Goal: Find specific page/section: Find specific page/section

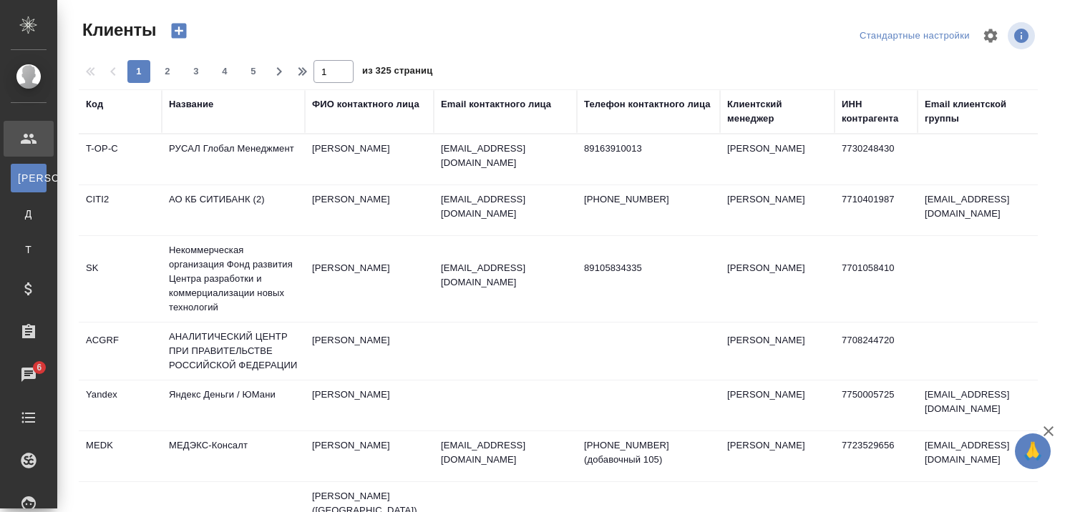
select select "RU"
click at [184, 106] on div "Название" at bounding box center [191, 104] width 44 height 14
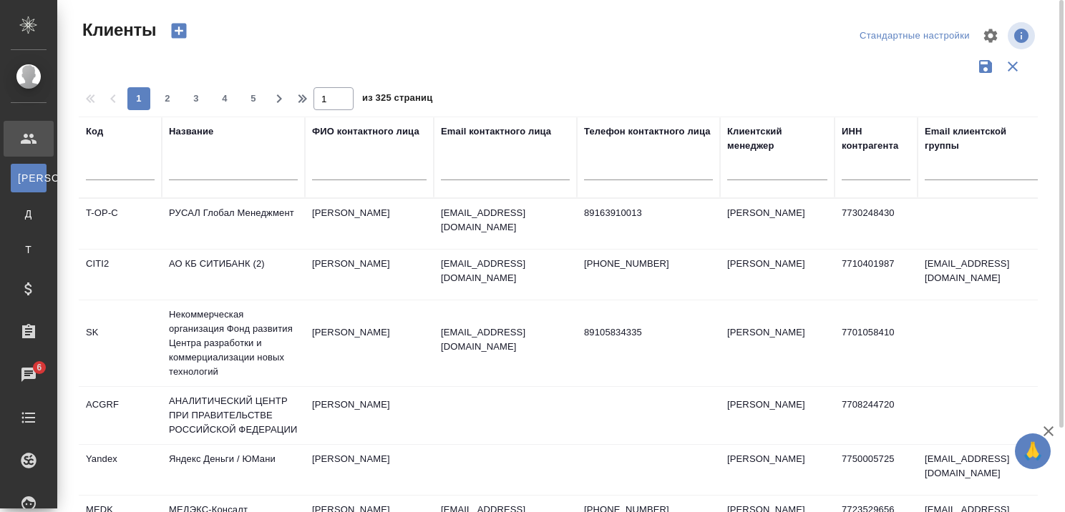
click at [223, 190] on th "Название" at bounding box center [233, 158] width 143 height 82
click at [210, 175] on input "text" at bounding box center [233, 171] width 129 height 18
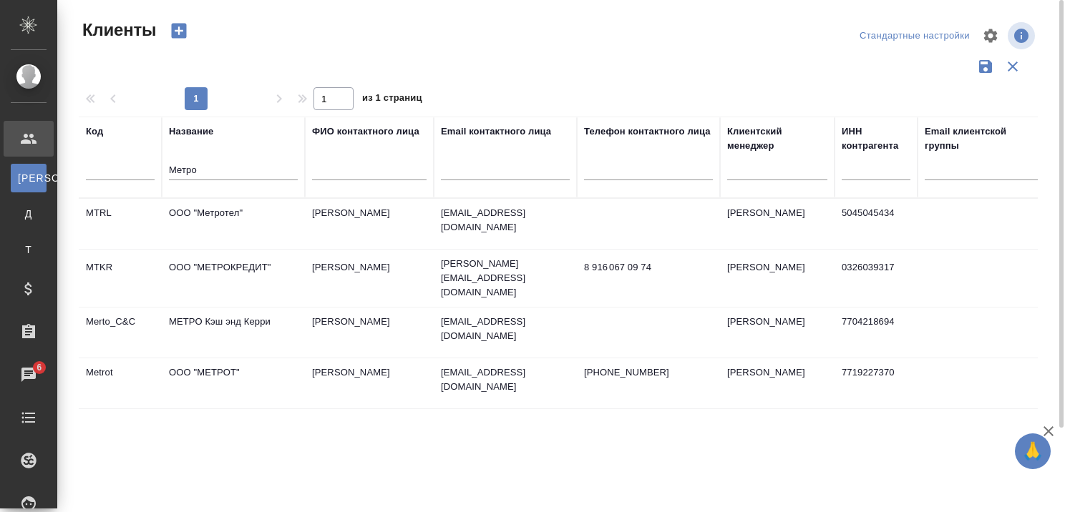
click at [185, 313] on td "МЕТРО Кэш энд Керри" at bounding box center [233, 333] width 143 height 50
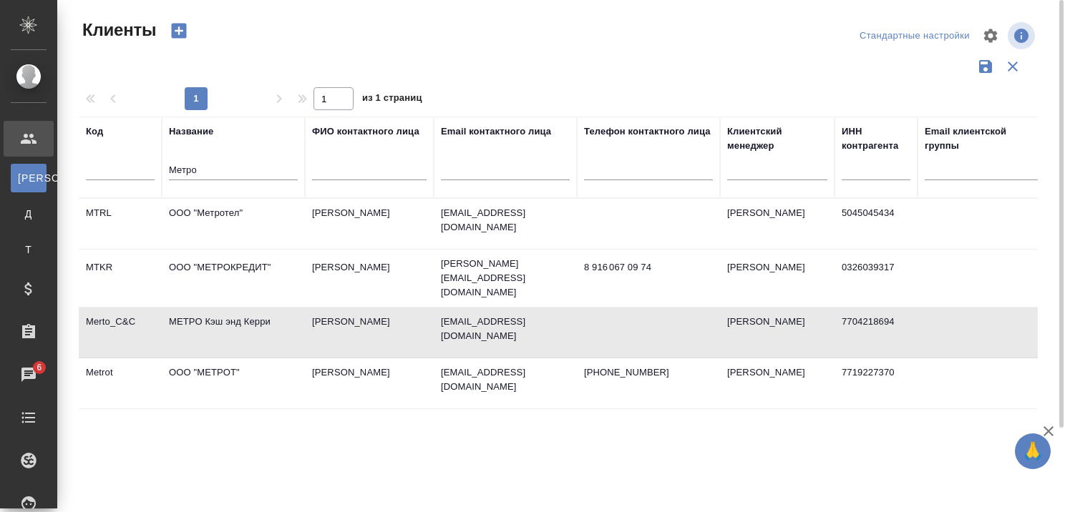
drag, startPoint x: 276, startPoint y: 169, endPoint x: 236, endPoint y: 167, distance: 39.4
click at [238, 169] on input "Метро" at bounding box center [233, 171] width 129 height 18
type input "М"
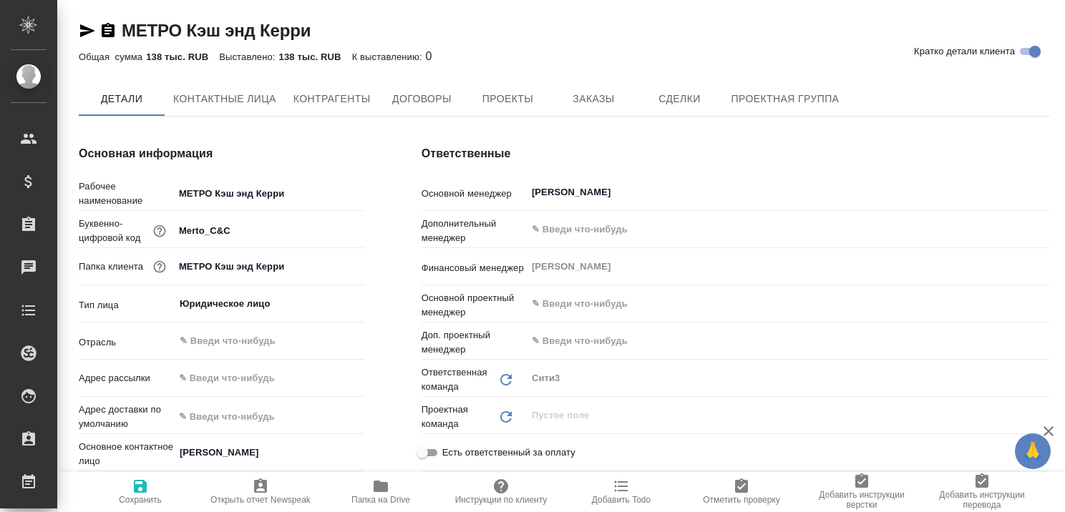
type textarea "x"
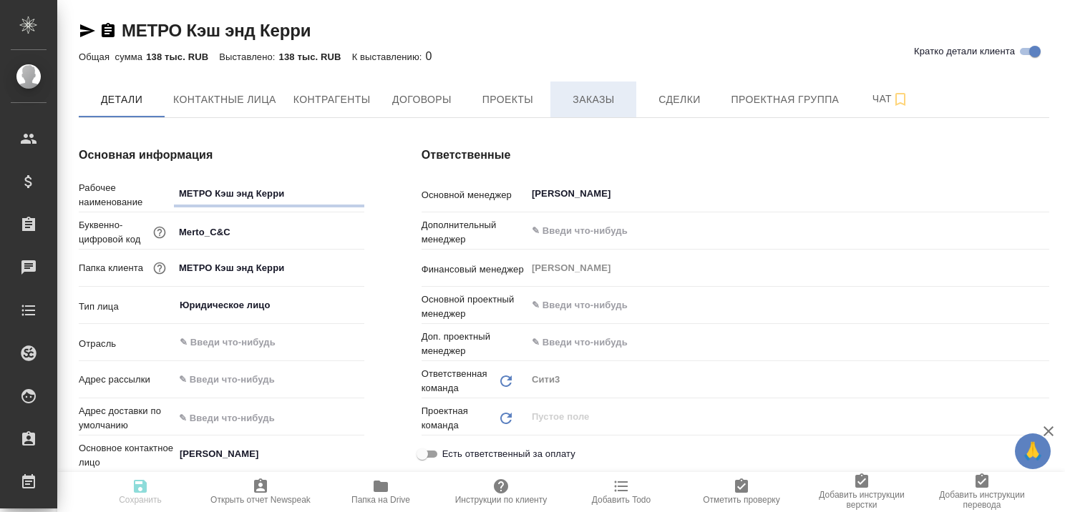
type textarea "x"
click at [596, 98] on span "Заказы" at bounding box center [593, 100] width 69 height 18
